Goal: Obtain resource: Download file/media

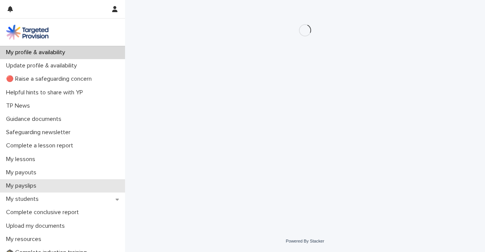
scroll to position [76, 0]
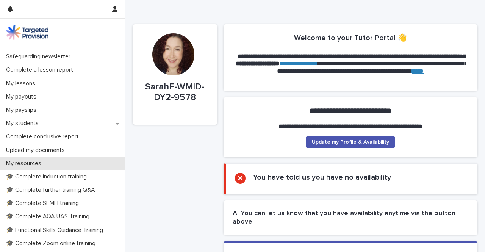
click at [32, 160] on p "My resources" at bounding box center [25, 163] width 44 height 7
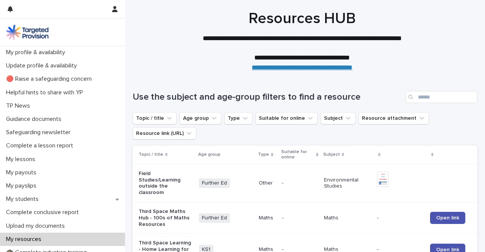
scroll to position [114, 0]
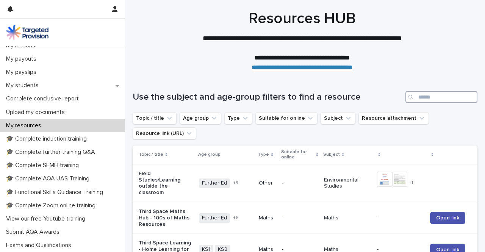
click at [415, 98] on input "Search" at bounding box center [441, 97] width 72 height 12
type input "**********"
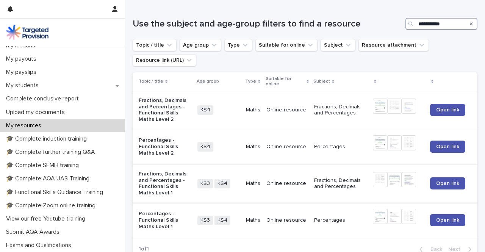
scroll to position [76, 0]
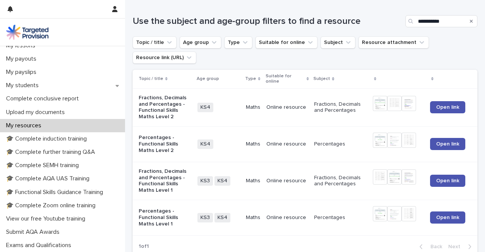
click at [156, 140] on p "Percentages - Functional Skills Maths Level 2" at bounding box center [165, 144] width 53 height 19
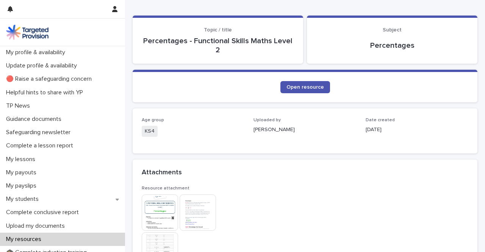
scroll to position [114, 0]
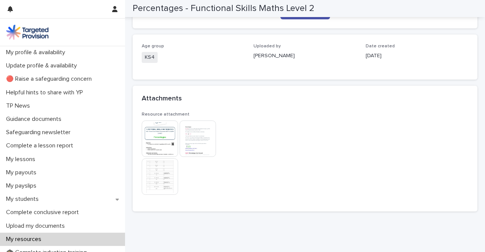
click at [153, 137] on img at bounding box center [160, 138] width 36 height 36
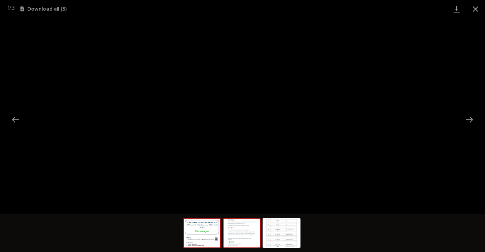
click at [242, 240] on img at bounding box center [242, 233] width 36 height 29
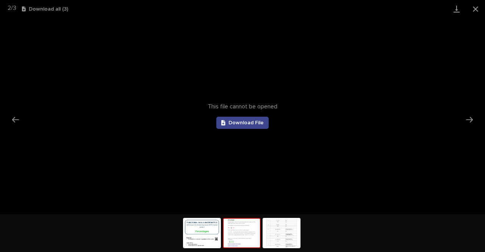
click at [236, 119] on link "Download File" at bounding box center [242, 123] width 52 height 12
click at [281, 234] on img at bounding box center [281, 233] width 36 height 29
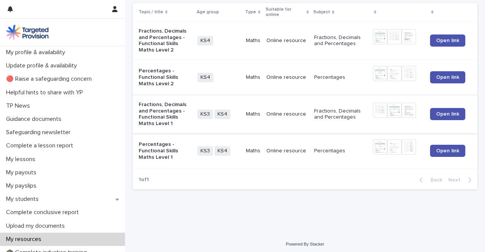
scroll to position [145, 0]
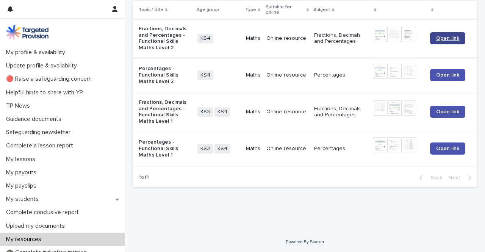
click at [438, 37] on span "Open link" at bounding box center [447, 38] width 23 height 5
click at [155, 38] on p "Fractions, Decimals and Percentages - Functional Skills Maths Level 2" at bounding box center [165, 38] width 53 height 25
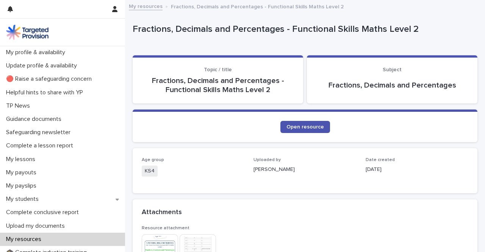
scroll to position [114, 0]
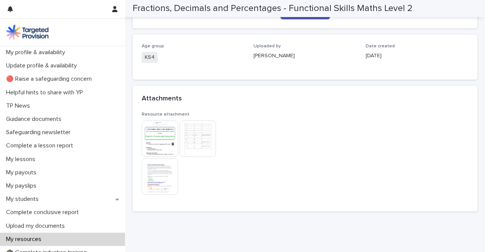
click at [159, 140] on img at bounding box center [160, 138] width 36 height 36
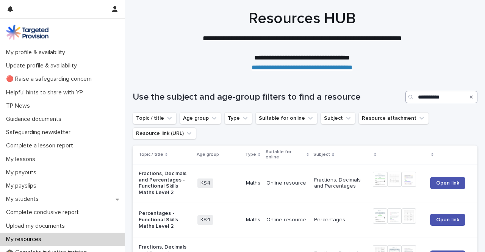
drag, startPoint x: 465, startPoint y: 96, endPoint x: 438, endPoint y: 103, distance: 27.3
click at [470, 97] on icon "Search" at bounding box center [471, 97] width 3 height 5
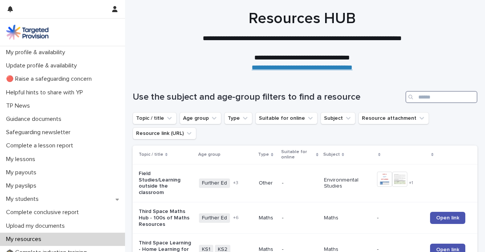
click at [441, 97] on input "Search" at bounding box center [441, 97] width 72 height 12
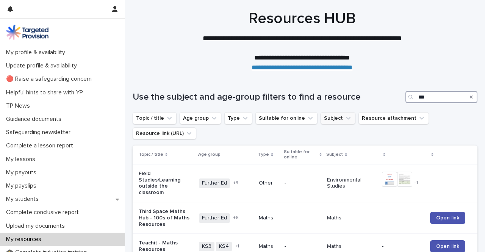
type input "***"
click at [344, 115] on icon "Subject" at bounding box center [348, 118] width 8 height 8
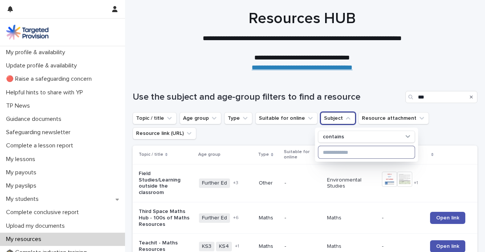
click at [337, 149] on input at bounding box center [366, 152] width 96 height 12
type input "*******"
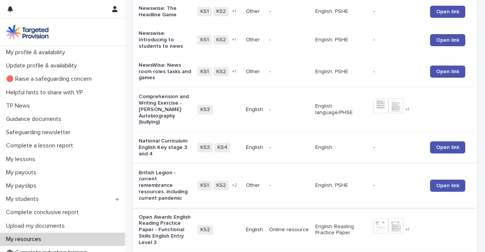
scroll to position [227, 0]
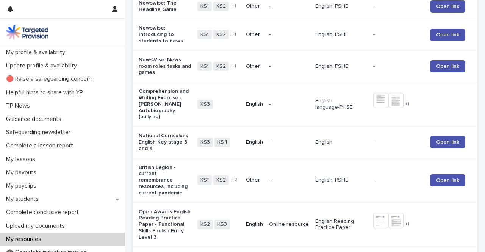
click at [156, 105] on p "Comprehension and Writing Exercise - [PERSON_NAME] Autobiography (bullying)" at bounding box center [165, 104] width 53 height 32
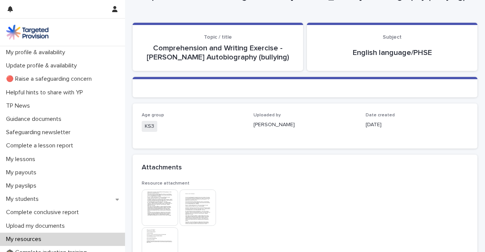
scroll to position [76, 0]
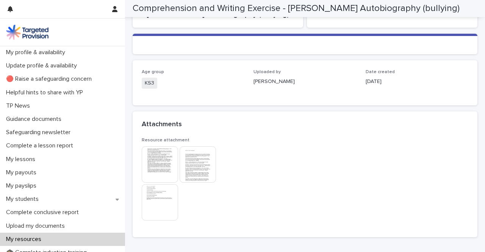
click at [164, 164] on img at bounding box center [160, 164] width 36 height 36
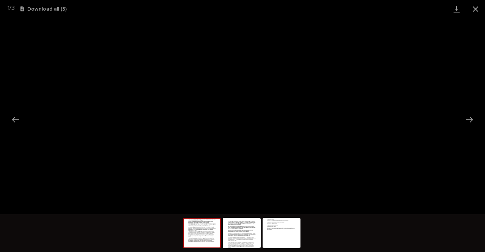
drag, startPoint x: 237, startPoint y: 235, endPoint x: 261, endPoint y: 223, distance: 27.3
click at [237, 235] on img at bounding box center [242, 233] width 36 height 29
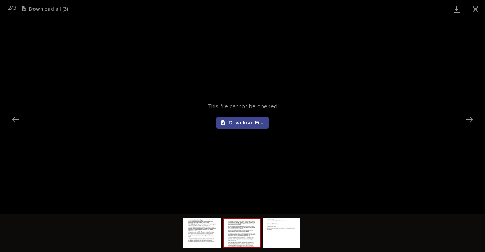
click at [260, 125] on span "Download File" at bounding box center [245, 122] width 35 height 5
click at [470, 119] on button "Next slide" at bounding box center [470, 119] width 16 height 15
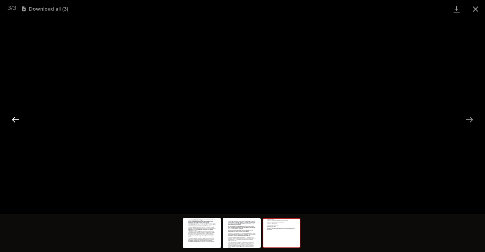
click at [18, 116] on button "Previous slide" at bounding box center [16, 119] width 16 height 15
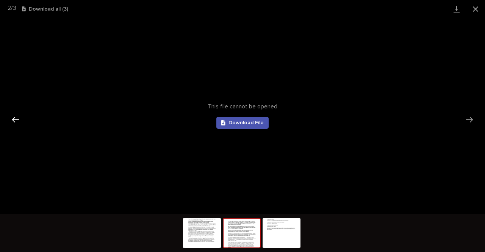
click at [18, 116] on button "Previous slide" at bounding box center [16, 119] width 16 height 15
